Goal: Task Accomplishment & Management: Manage account settings

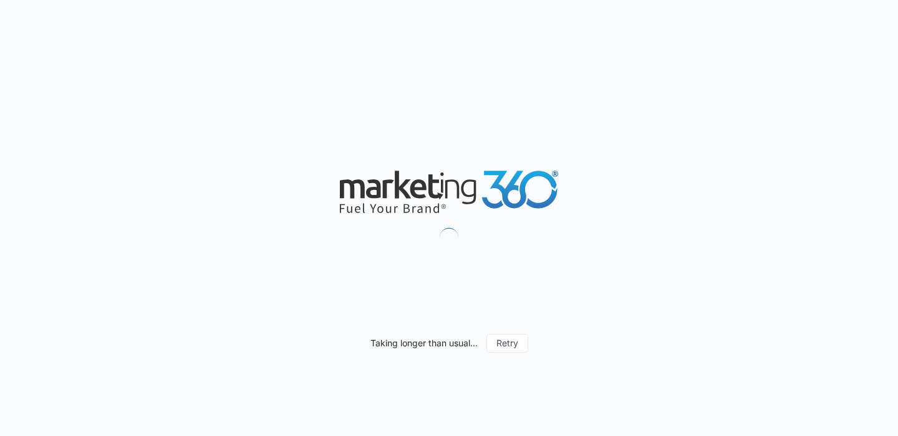
click at [262, 104] on div "Taking longer than usual... Retry" at bounding box center [449, 218] width 898 height 436
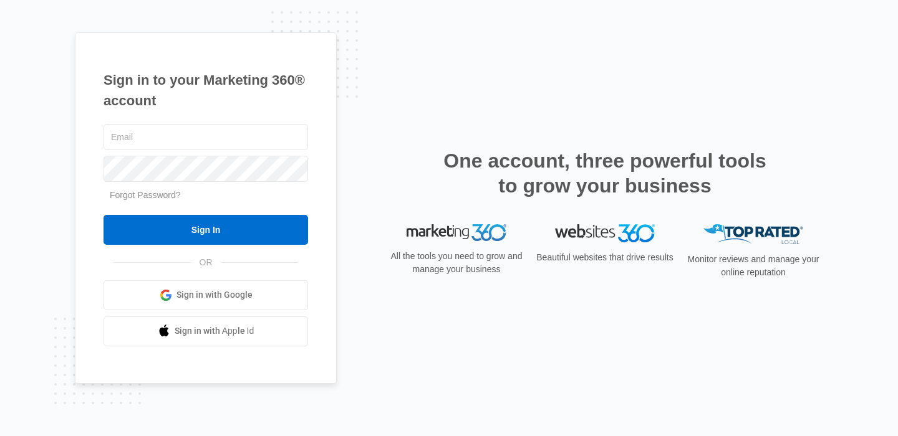
click at [459, 108] on div "Sign in to your Marketing 360® account Forgot Password? Sign In OR" at bounding box center [449, 218] width 748 height 372
click at [200, 138] on input "text" at bounding box center [205, 137] width 204 height 26
click at [252, 140] on input "text" at bounding box center [205, 137] width 204 height 26
paste input "[PERSON_NAME][EMAIL_ADDRESS][DOMAIN_NAME]"
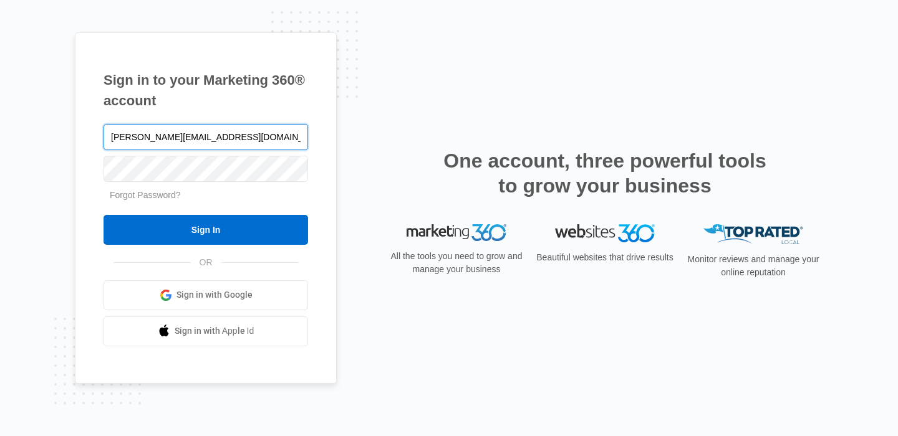
type input "[PERSON_NAME][EMAIL_ADDRESS][DOMAIN_NAME]"
click at [383, 118] on div "Sign in to your Marketing 360® account david@beachhousetan.com Forgot Password?…" at bounding box center [449, 218] width 748 height 372
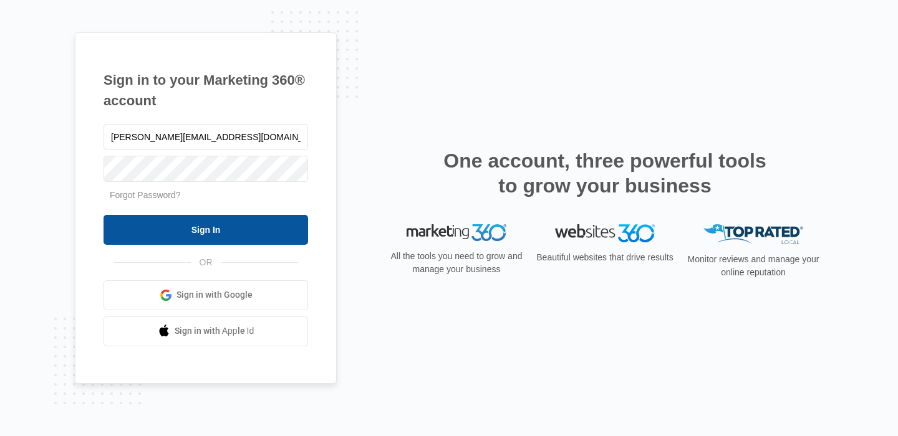
click at [223, 232] on input "Sign In" at bounding box center [205, 230] width 204 height 30
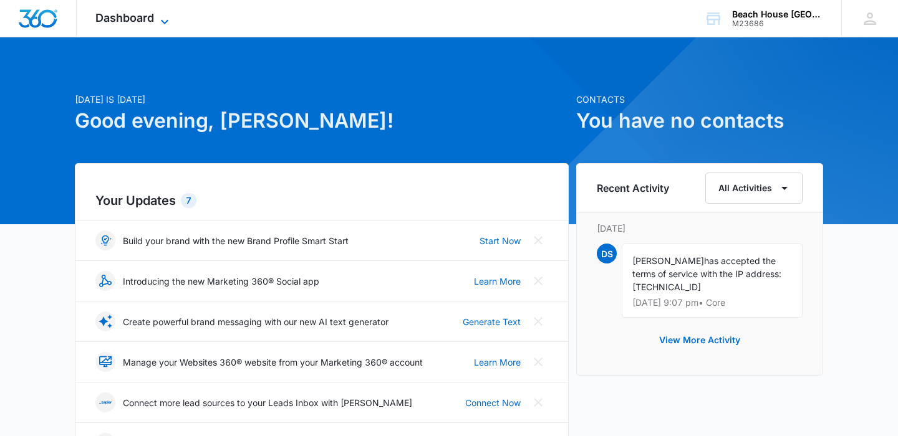
click at [143, 16] on span "Dashboard" at bounding box center [124, 17] width 59 height 13
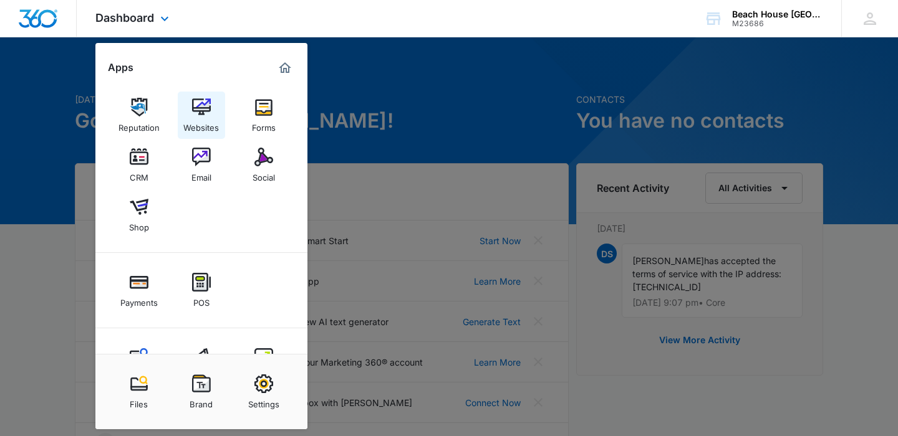
click at [210, 110] on img at bounding box center [201, 107] width 19 height 19
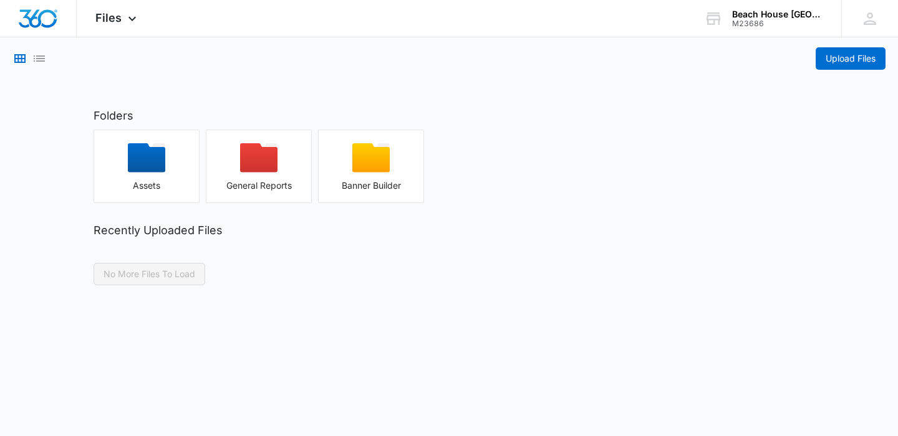
click at [237, 116] on h2 "Folders" at bounding box center [449, 115] width 711 height 17
click at [175, 164] on div "button" at bounding box center [146, 161] width 105 height 37
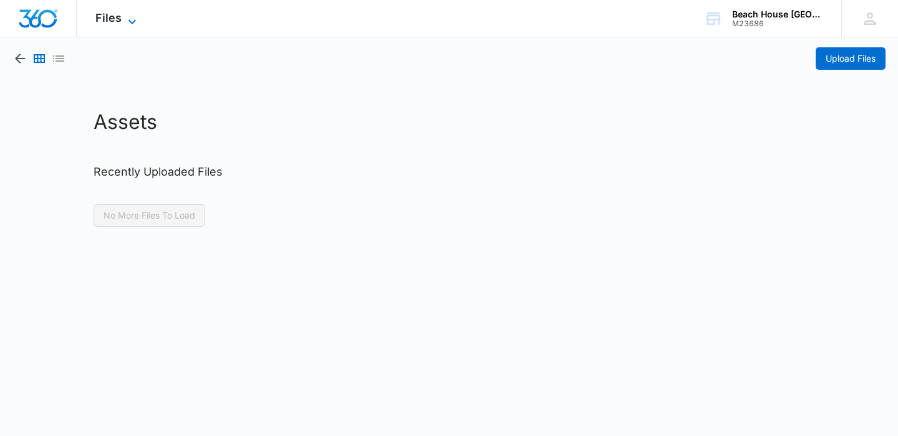
click at [114, 14] on span "Files" at bounding box center [108, 17] width 26 height 13
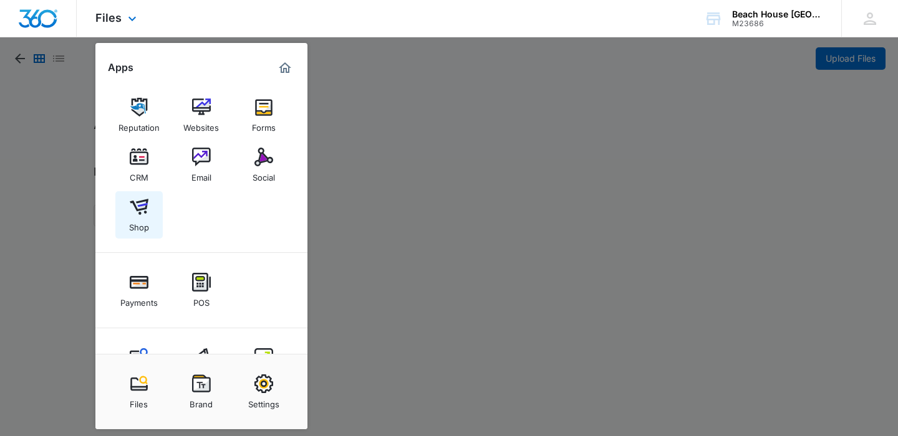
click at [139, 227] on div "Shop" at bounding box center [139, 224] width 20 height 16
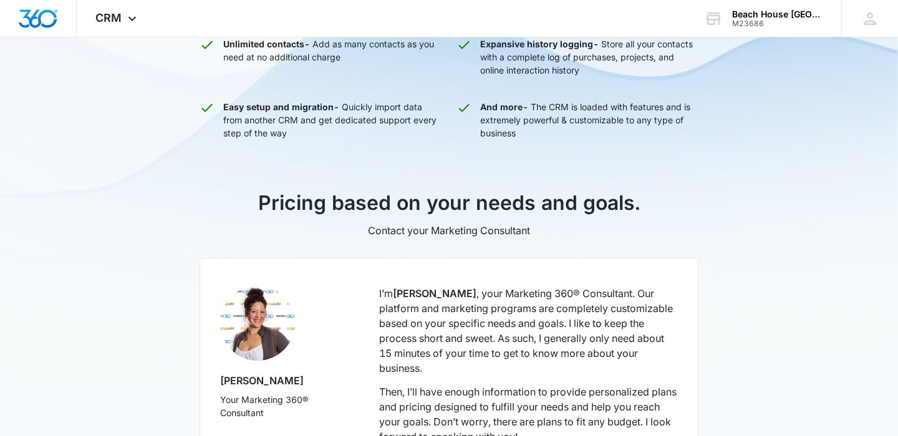
scroll to position [758, 0]
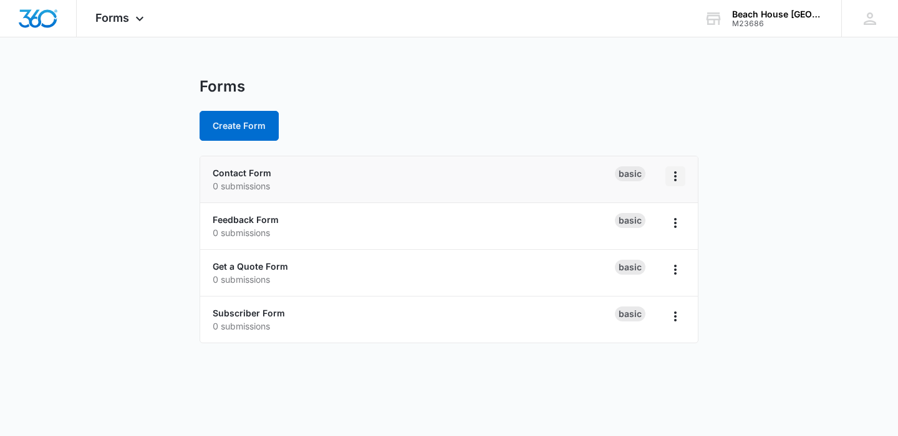
click at [673, 176] on icon "Overflow Menu" at bounding box center [675, 176] width 15 height 15
click at [593, 128] on div "Create Form" at bounding box center [448, 126] width 499 height 30
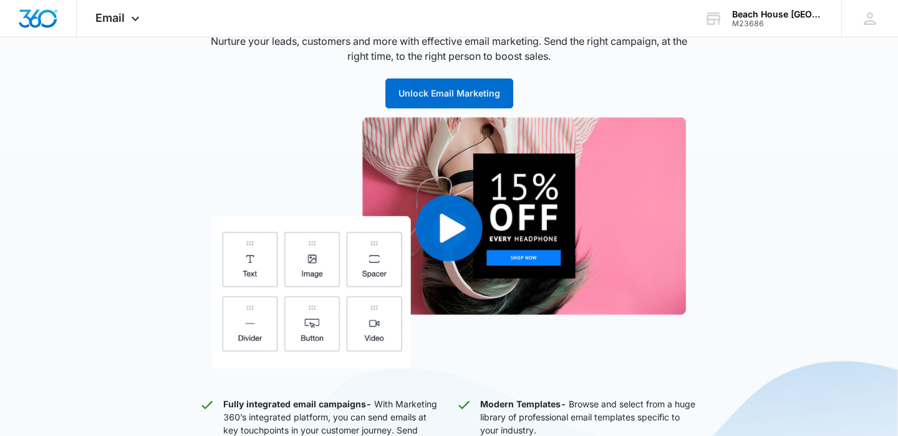
scroll to position [166, 0]
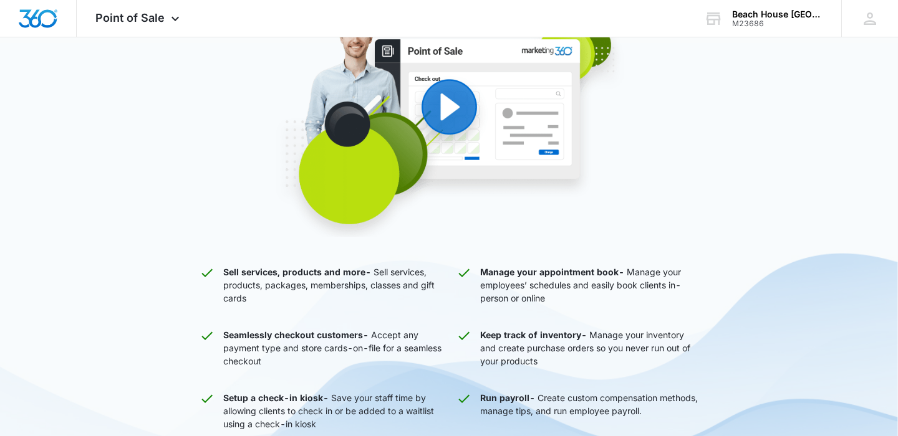
scroll to position [272, 0]
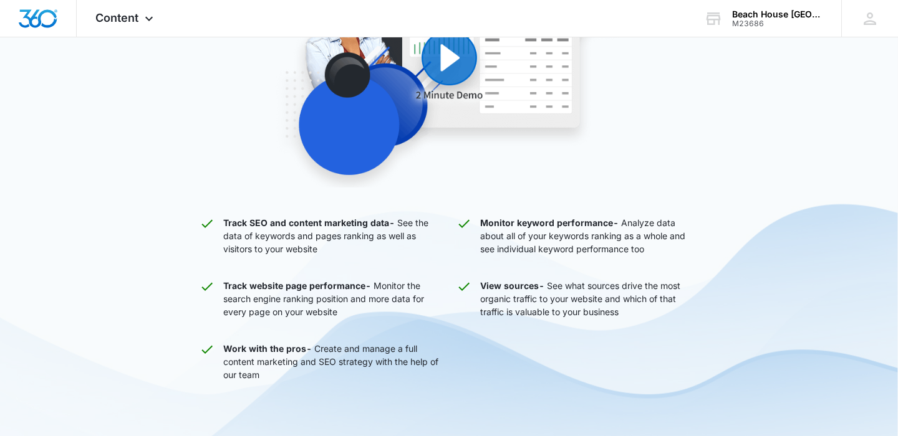
scroll to position [354, 0]
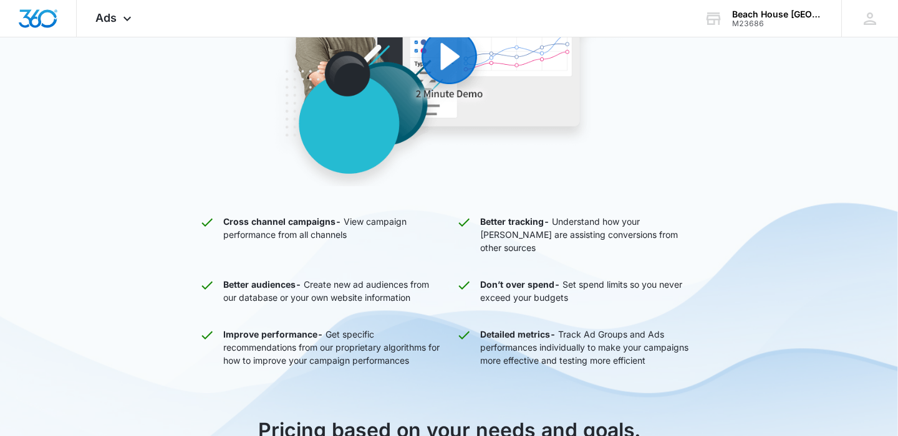
scroll to position [354, 0]
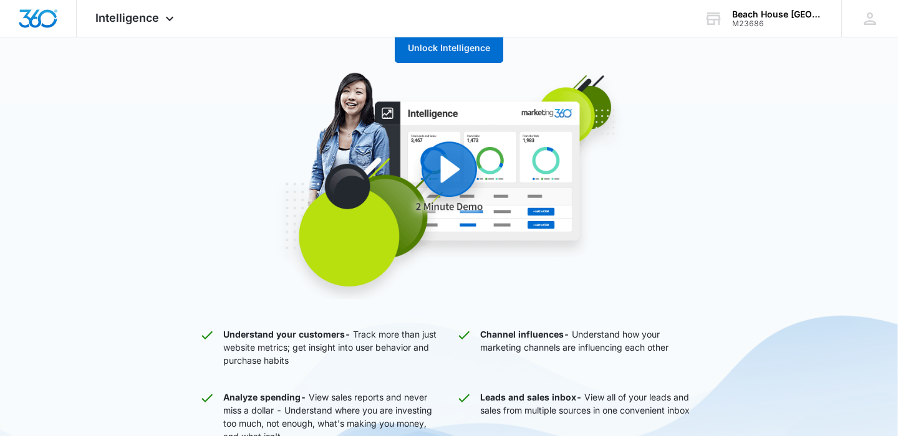
scroll to position [328, 0]
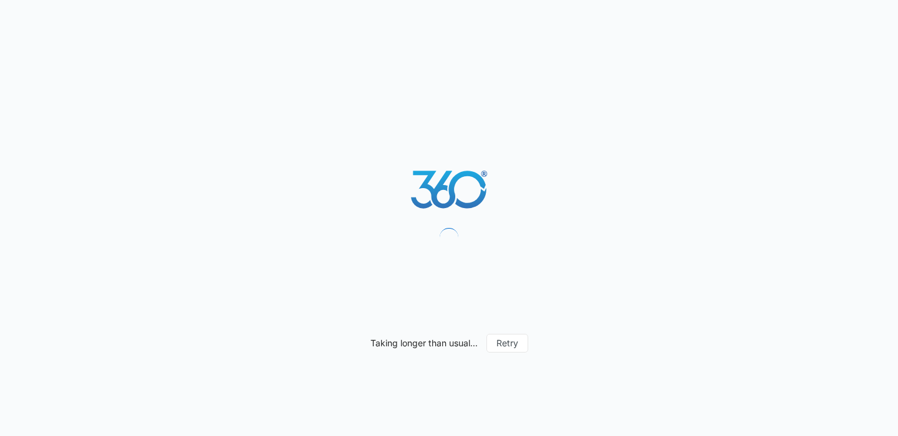
select select "33"
select select "US"
select select "America/New_York"
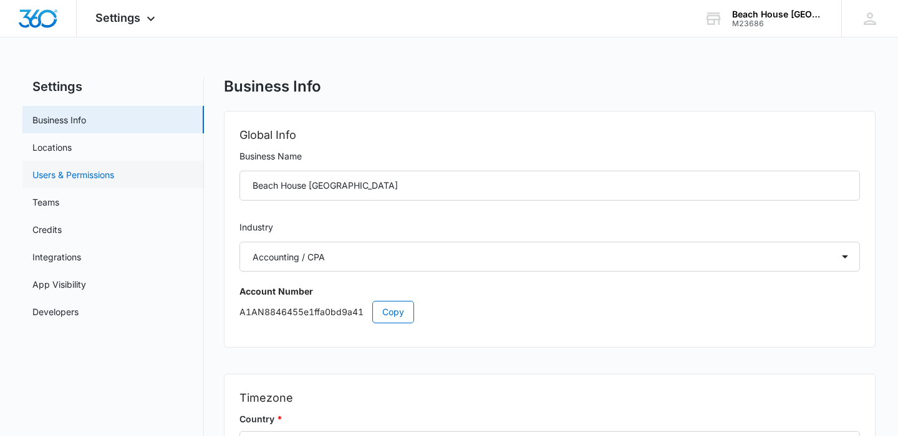
click at [89, 180] on link "Users & Permissions" at bounding box center [73, 174] width 82 height 13
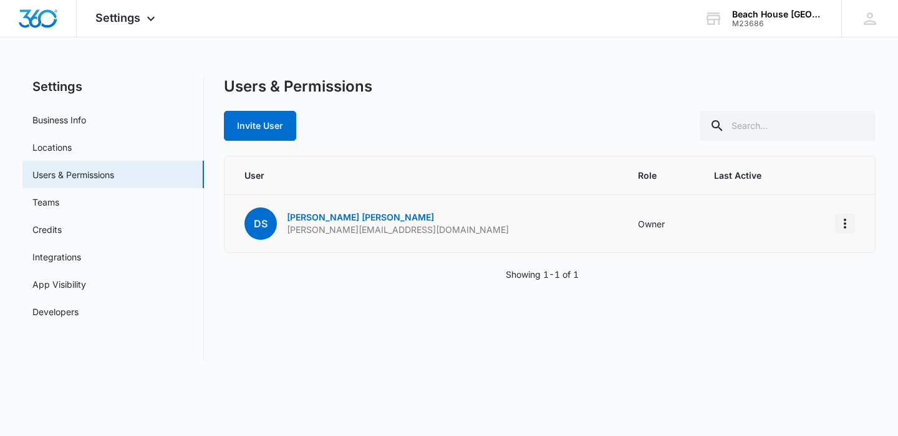
click at [840, 226] on icon "Actions" at bounding box center [844, 223] width 15 height 15
click at [681, 297] on div "Users & Permissions Invite User User Role Last Active DS David Smith david@beac…" at bounding box center [549, 219] width 651 height 284
click at [81, 259] on link "Integrations" at bounding box center [56, 257] width 49 height 13
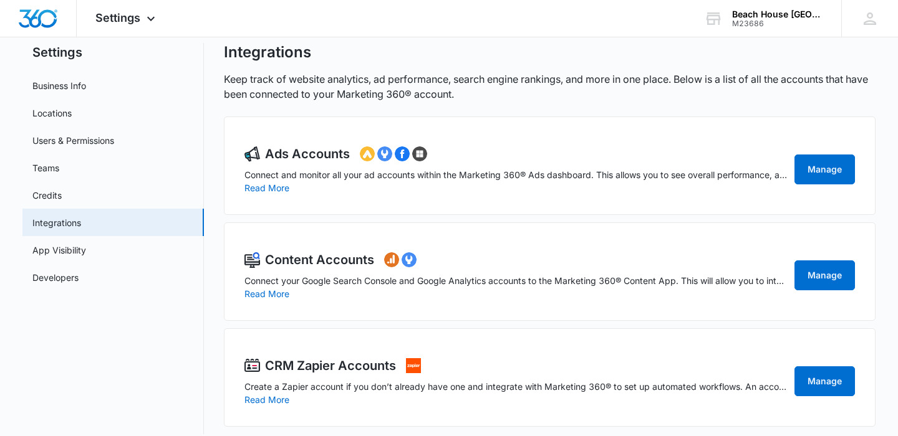
scroll to position [30, 0]
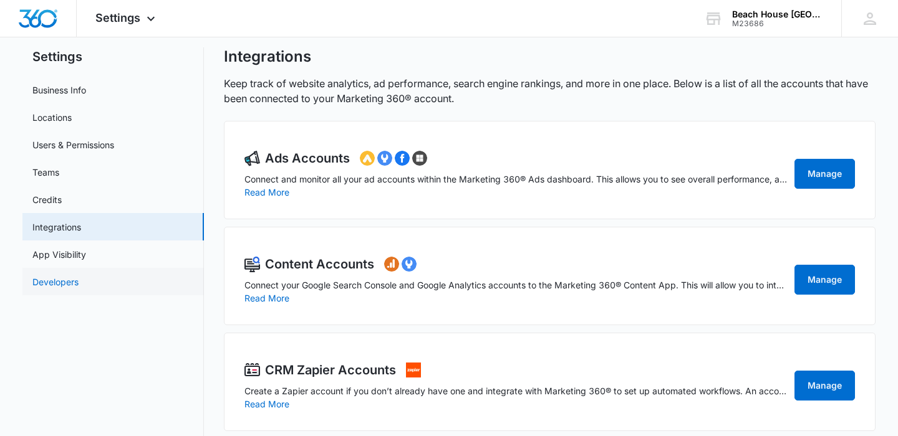
click at [79, 276] on link "Developers" at bounding box center [55, 282] width 46 height 13
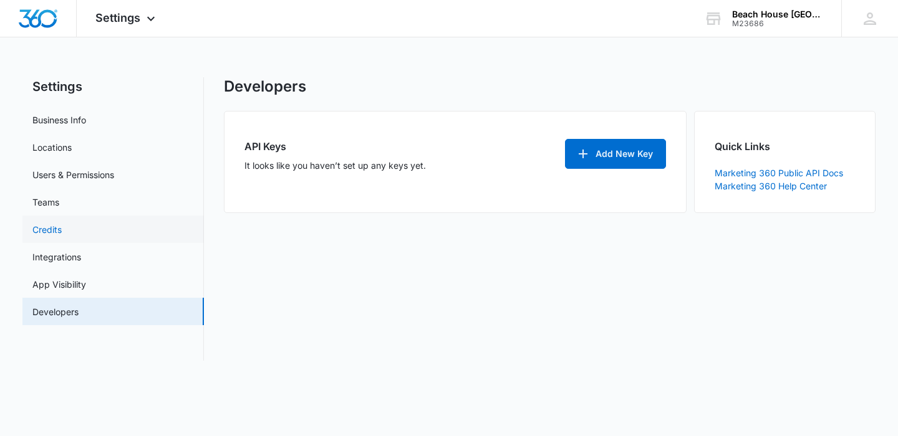
click at [62, 233] on link "Credits" at bounding box center [46, 229] width 29 height 13
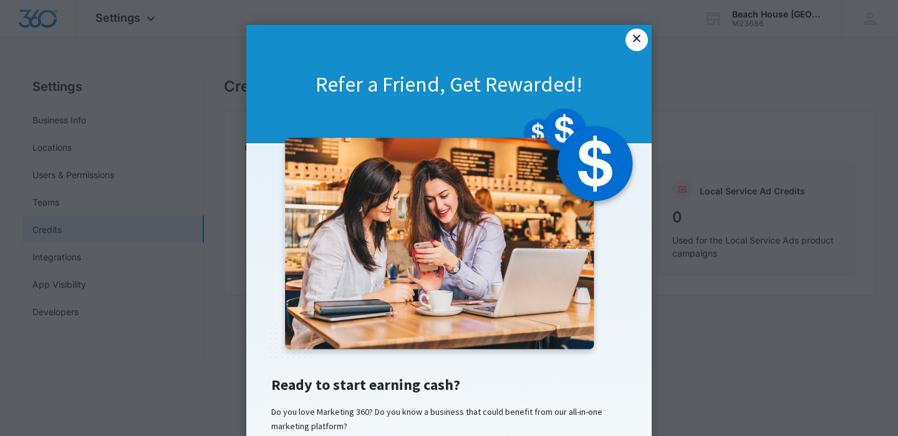
click at [625, 40] on link "×" at bounding box center [636, 40] width 22 height 22
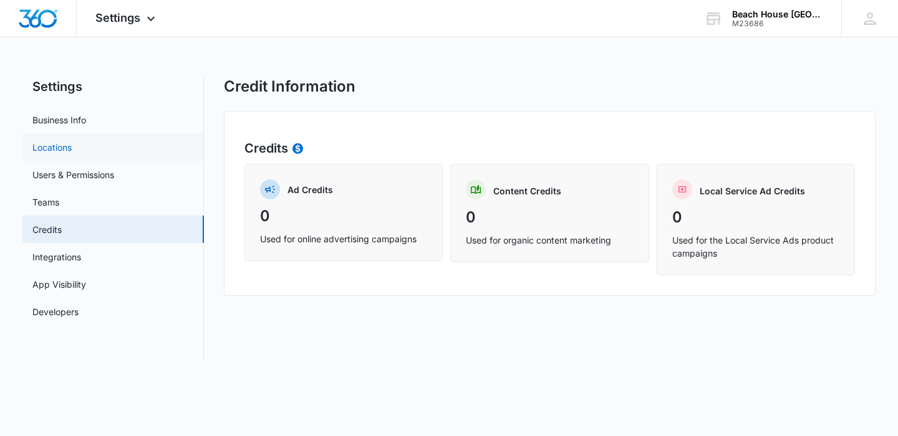
click at [72, 146] on link "Locations" at bounding box center [51, 147] width 39 height 13
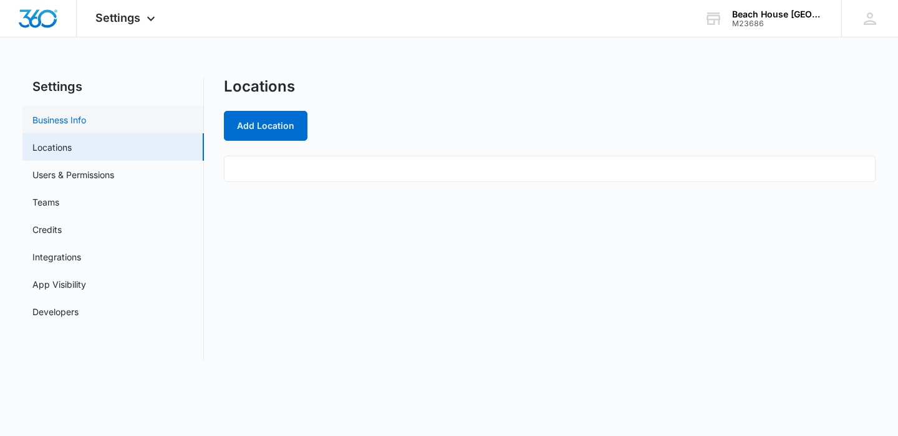
click at [86, 113] on link "Business Info" at bounding box center [59, 119] width 54 height 13
select select "33"
select select "US"
select select "America/New_York"
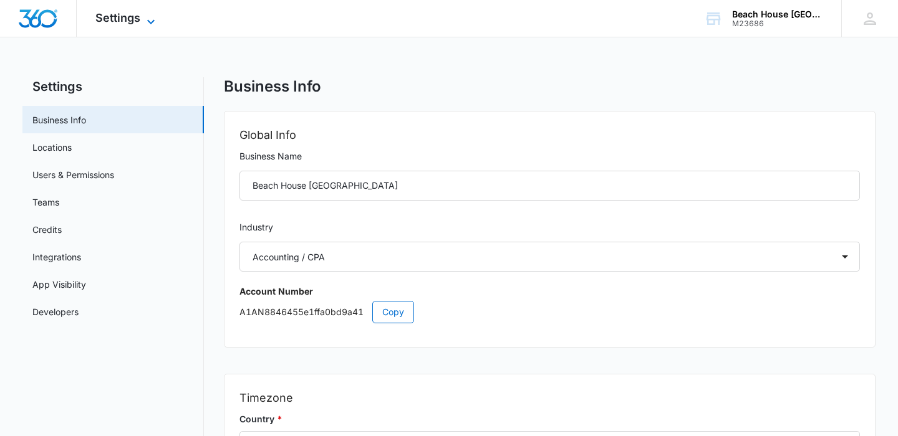
click at [151, 22] on icon at bounding box center [150, 21] width 15 height 15
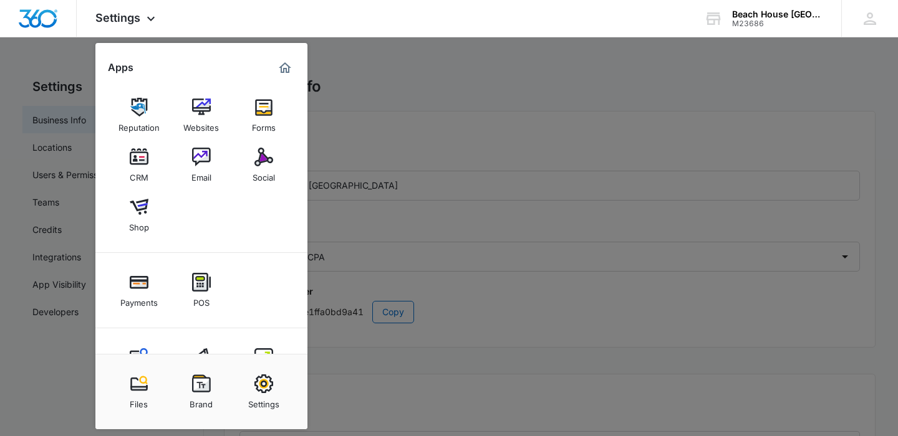
click at [486, 120] on div at bounding box center [449, 218] width 898 height 436
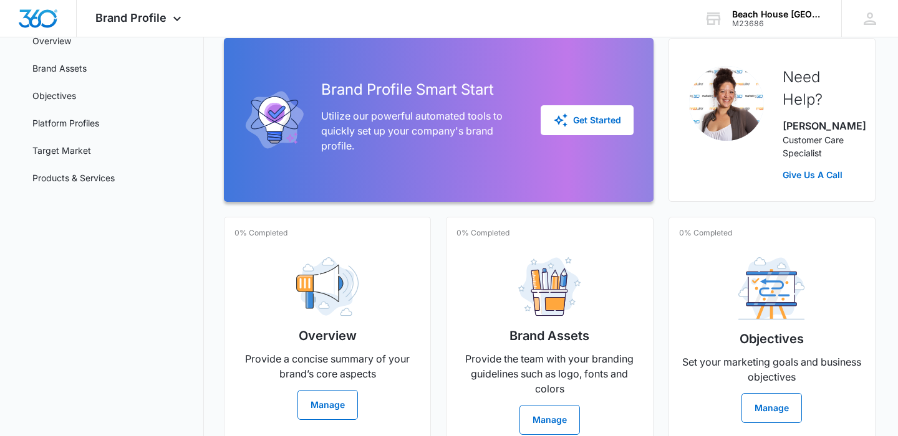
scroll to position [128, 0]
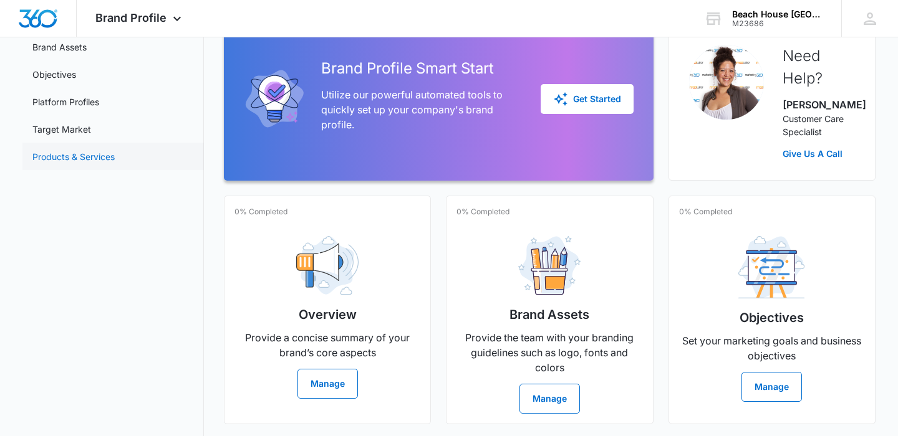
click at [115, 154] on link "Products & Services" at bounding box center [73, 156] width 82 height 13
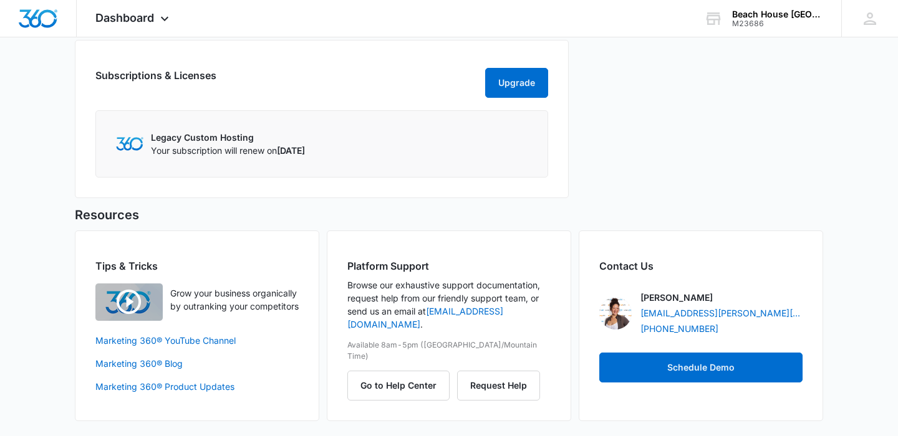
scroll to position [684, 0]
click at [209, 69] on h2 "Subscriptions & Licenses" at bounding box center [155, 80] width 121 height 25
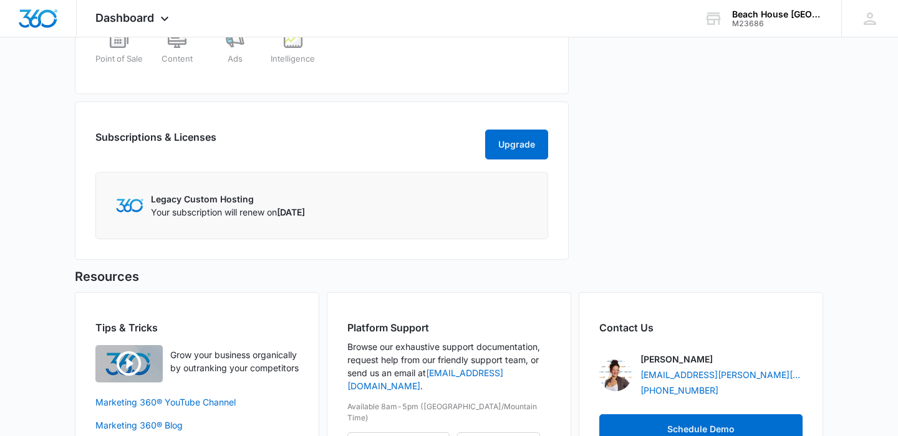
scroll to position [570, 0]
